Goal: Task Accomplishment & Management: Use online tool/utility

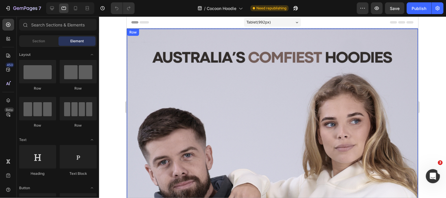
click at [378, 72] on div "SHOP NOW Button Row" at bounding box center [273, 198] width 292 height 340
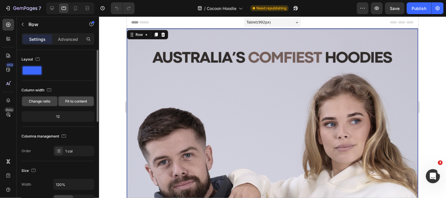
click at [74, 101] on span "Fit to content" at bounding box center [76, 101] width 22 height 5
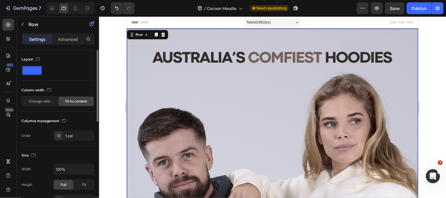
scroll to position [33, 0]
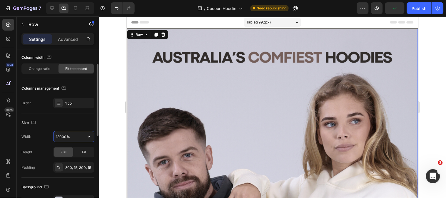
click at [79, 134] on input "13000%" at bounding box center [74, 137] width 41 height 11
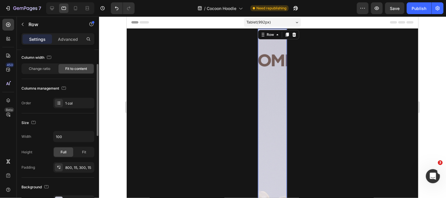
click at [70, 124] on div "Size" at bounding box center [57, 122] width 73 height 9
click at [74, 138] on input "100" at bounding box center [74, 137] width 41 height 11
click at [87, 136] on icon "button" at bounding box center [89, 137] width 6 height 6
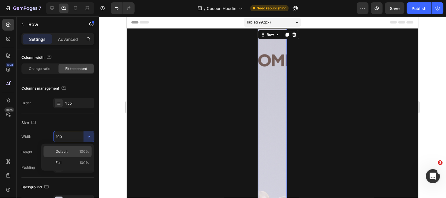
click at [81, 150] on span "100%" at bounding box center [84, 151] width 10 height 5
type input "100%"
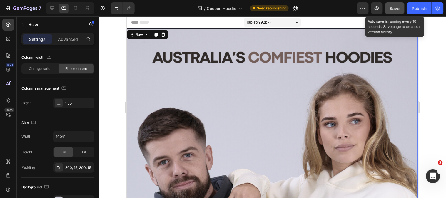
click at [393, 8] on span "Save" at bounding box center [395, 8] width 10 height 5
